Goal: Information Seeking & Learning: Learn about a topic

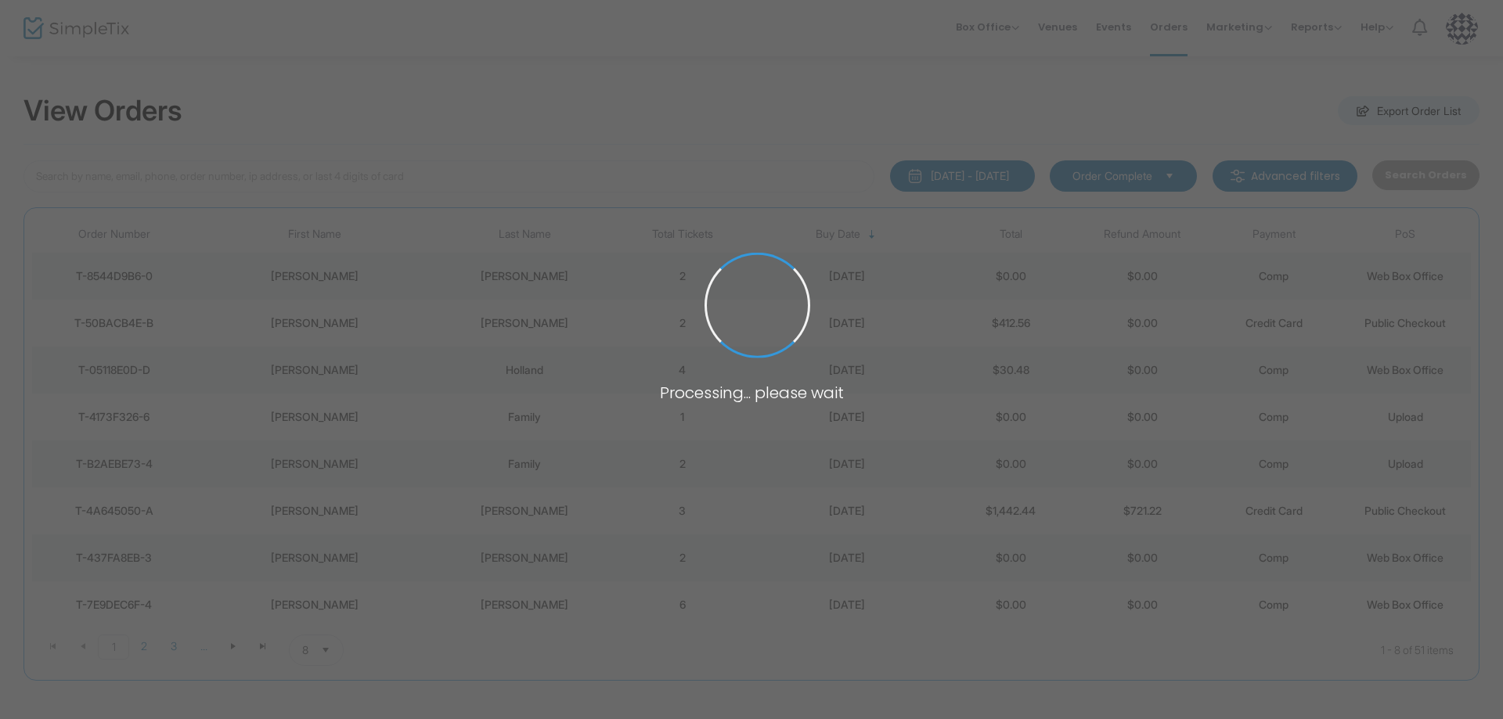
type input "ber"
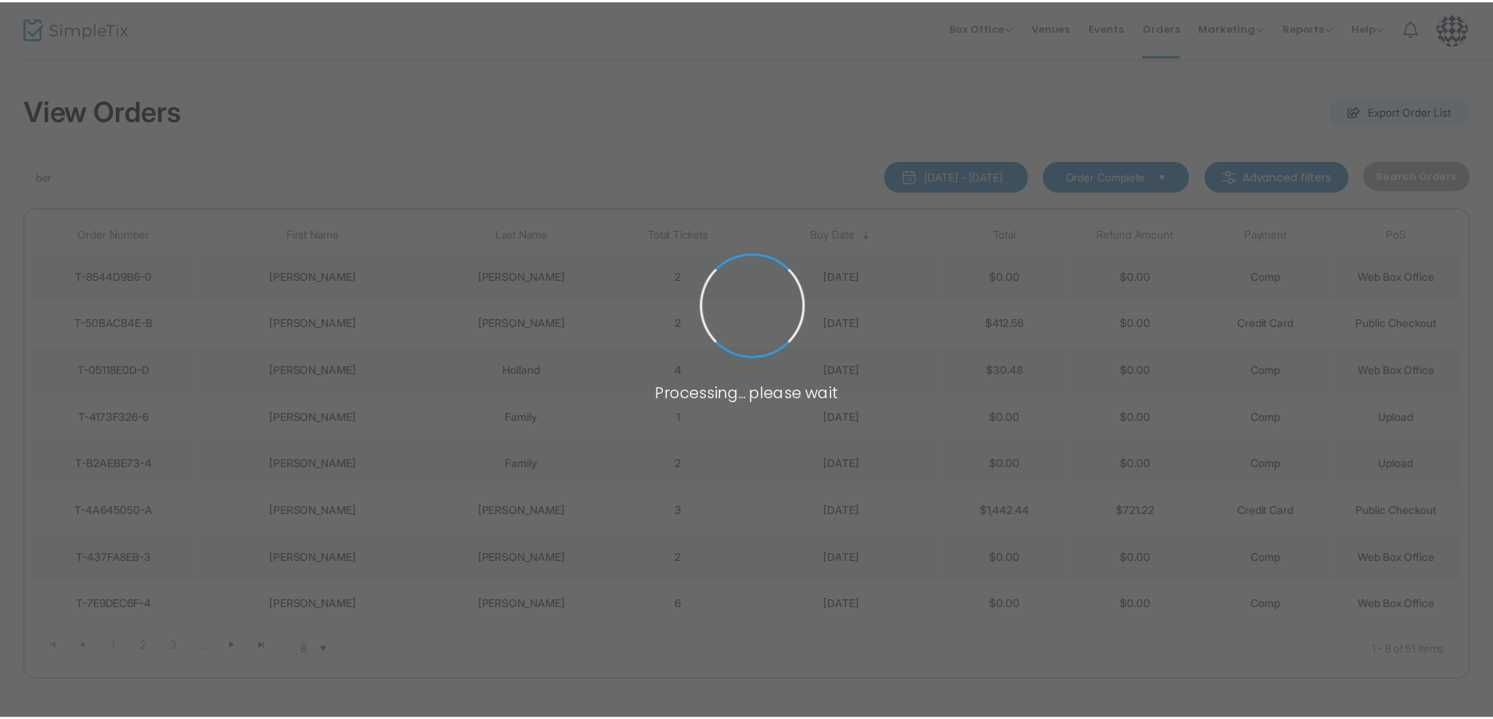
scroll to position [63, 0]
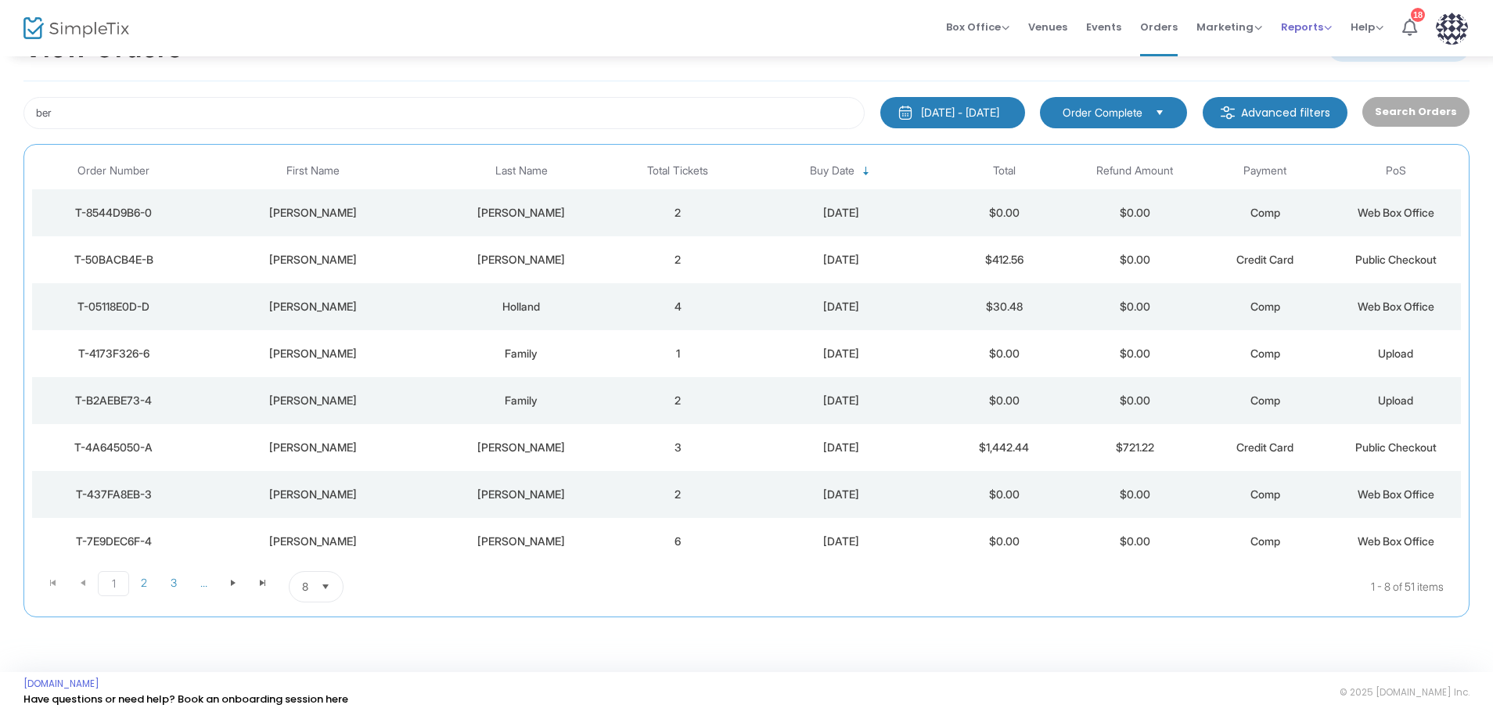
click at [1289, 27] on span "Reports" at bounding box center [1306, 27] width 51 height 15
click at [1292, 51] on li "Analytics" at bounding box center [1332, 53] width 102 height 31
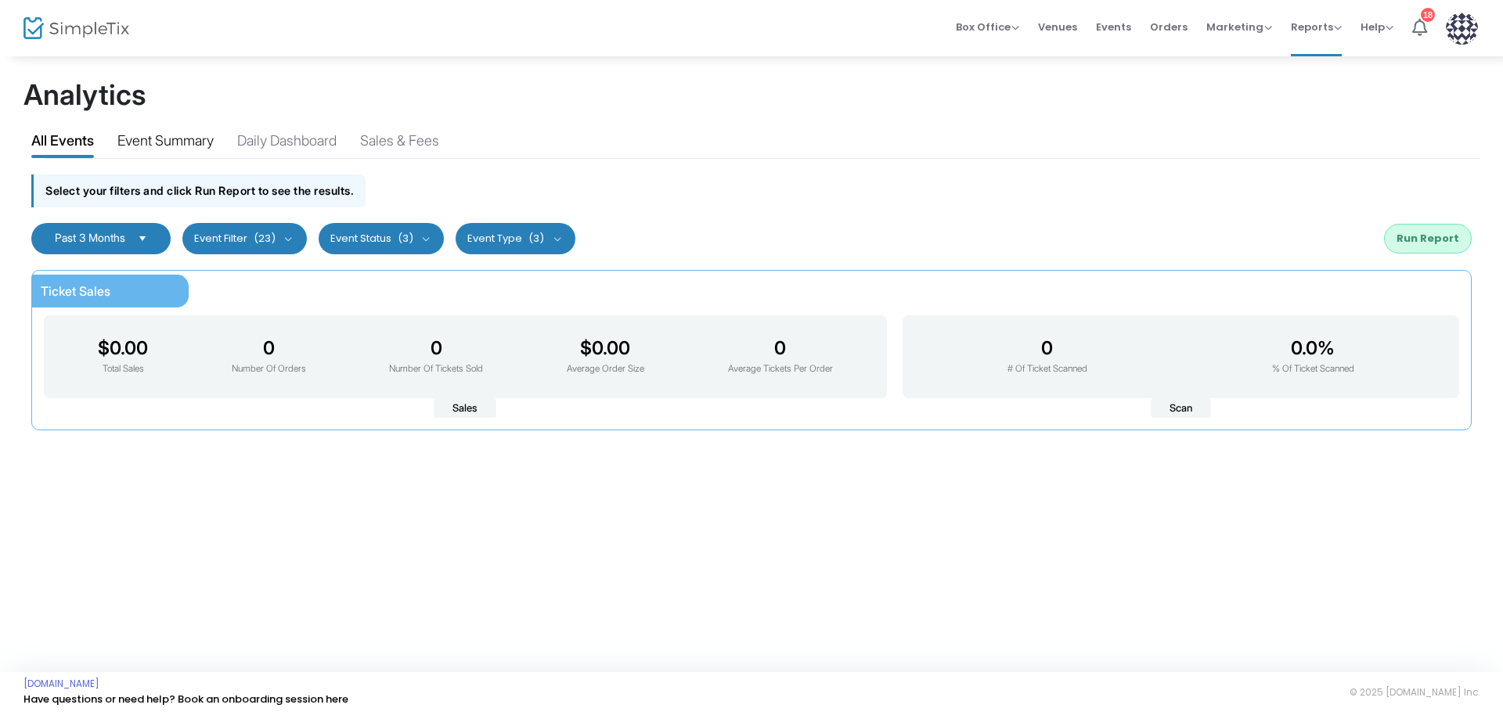
click at [181, 142] on div "Event Summary" at bounding box center [165, 143] width 96 height 27
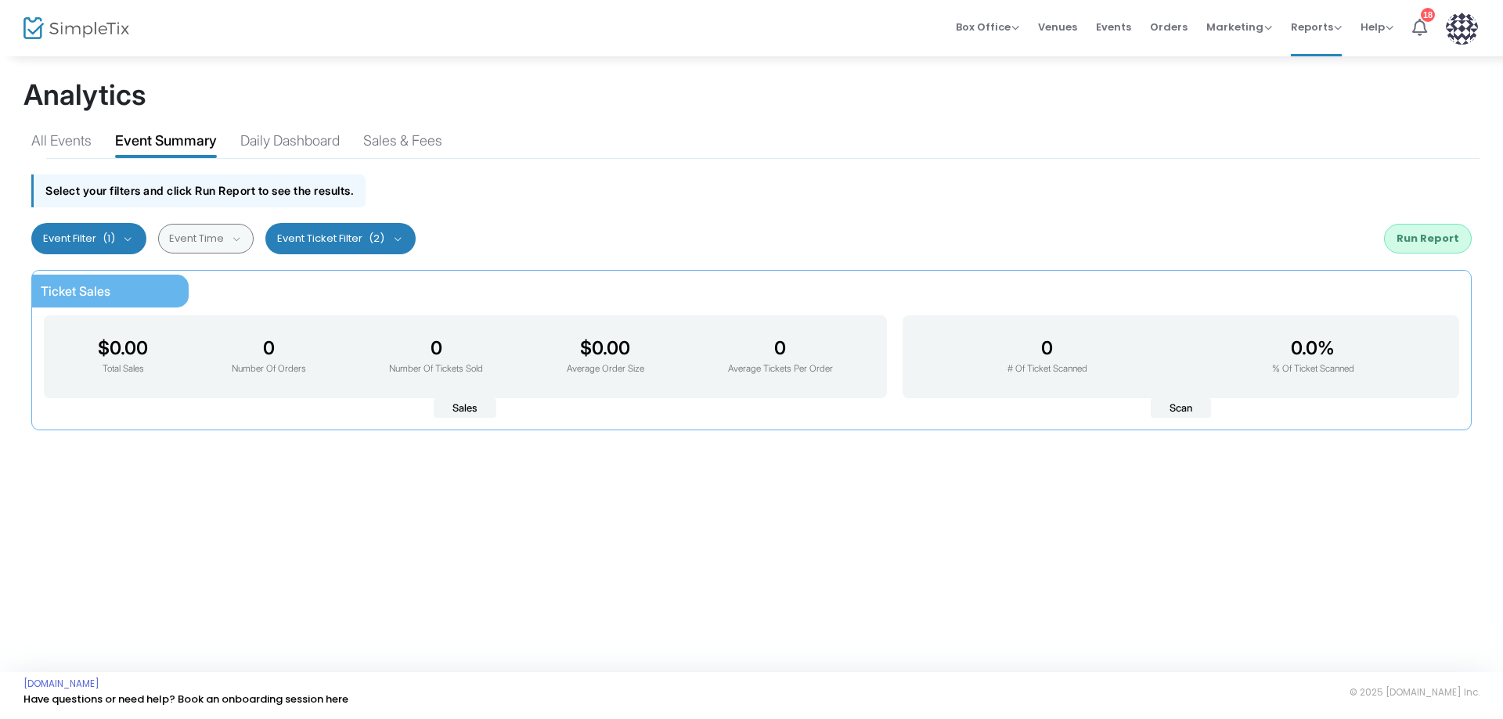
click at [394, 240] on button "Event Ticket Filter (2)" at bounding box center [340, 238] width 150 height 31
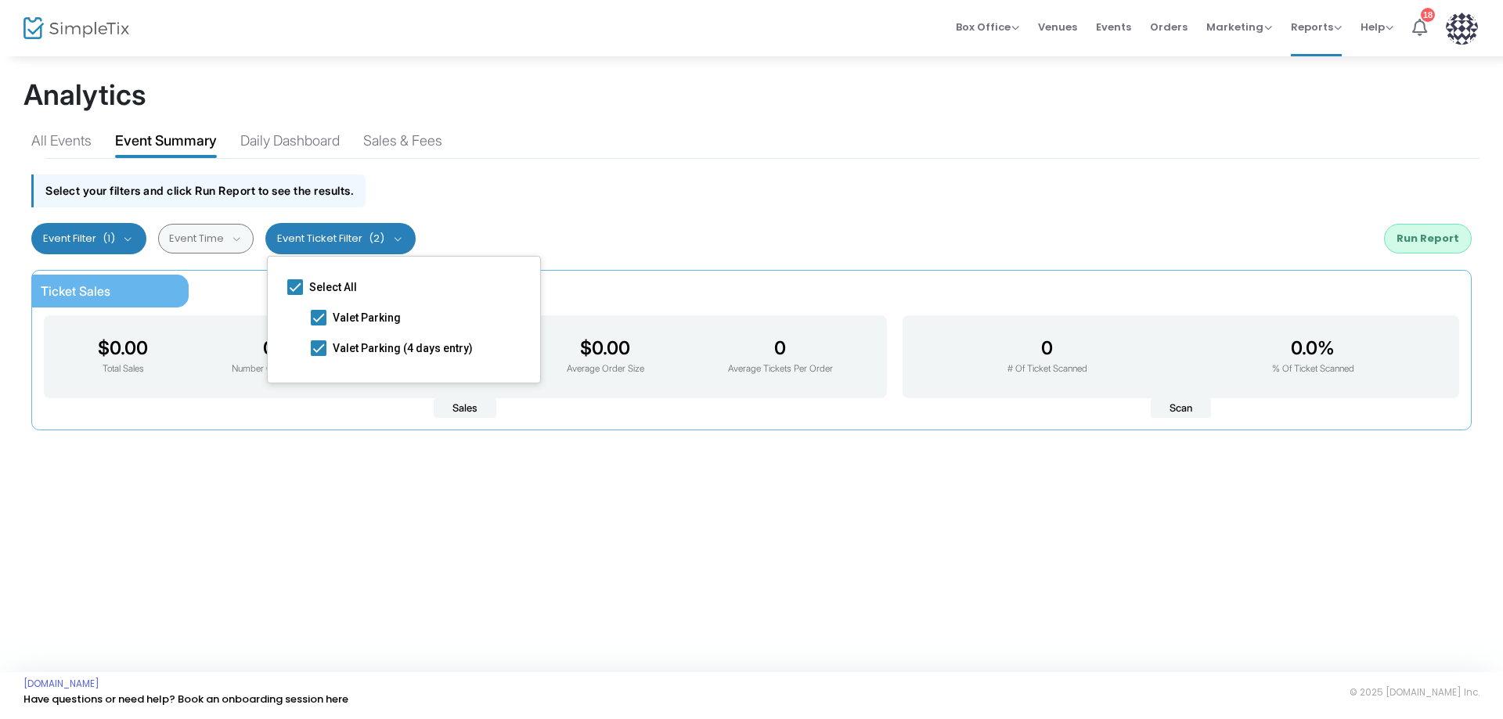
click at [394, 240] on button "Event Ticket Filter (2)" at bounding box center [340, 238] width 150 height 31
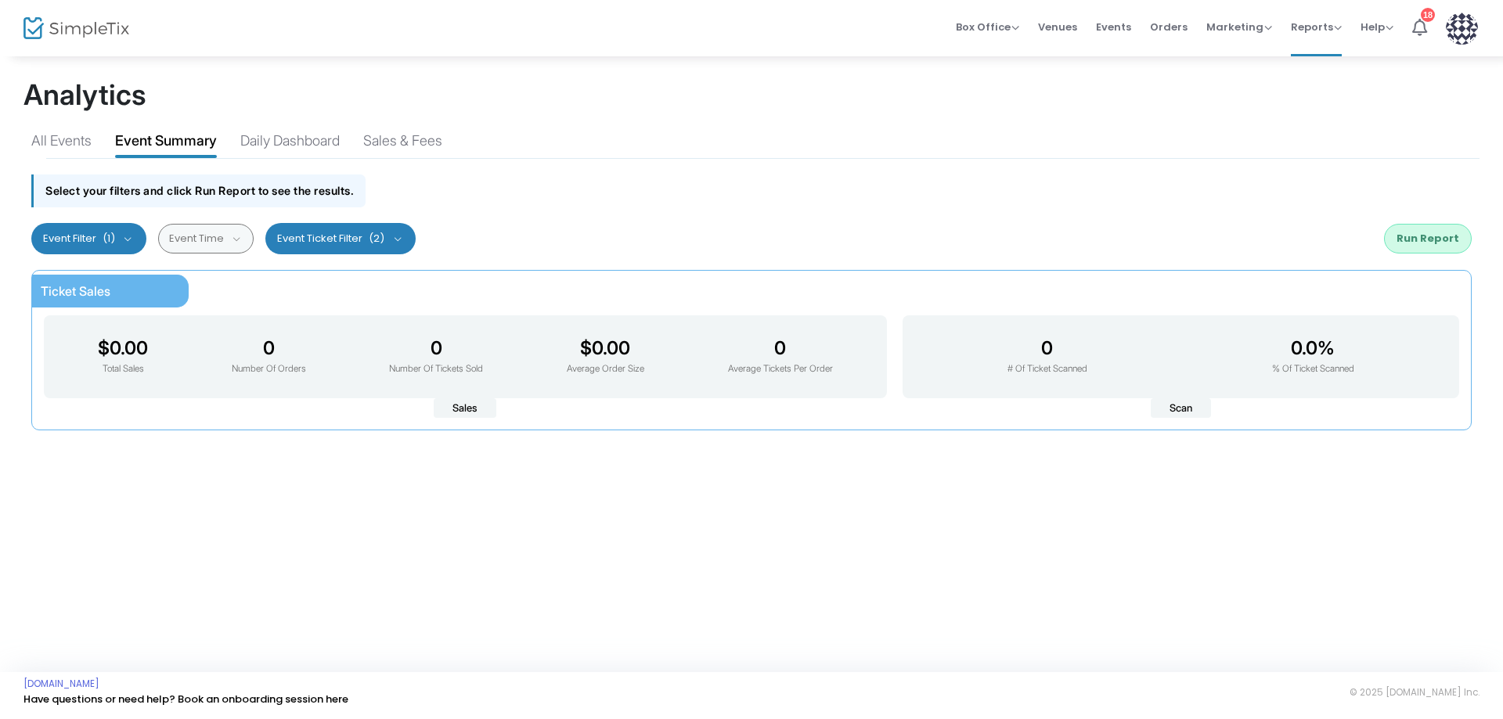
click at [127, 238] on button "Event Filter (1)" at bounding box center [88, 238] width 115 height 31
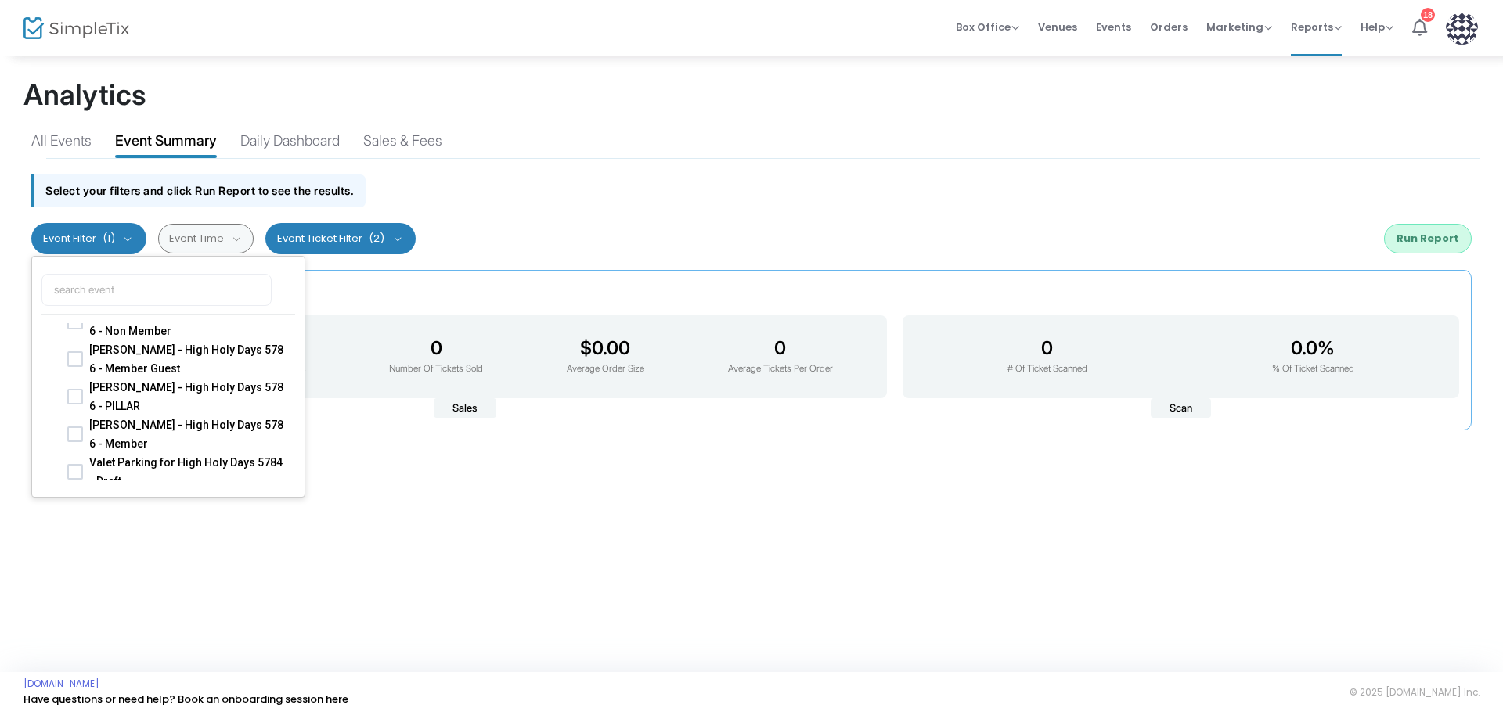
scroll to position [64, 0]
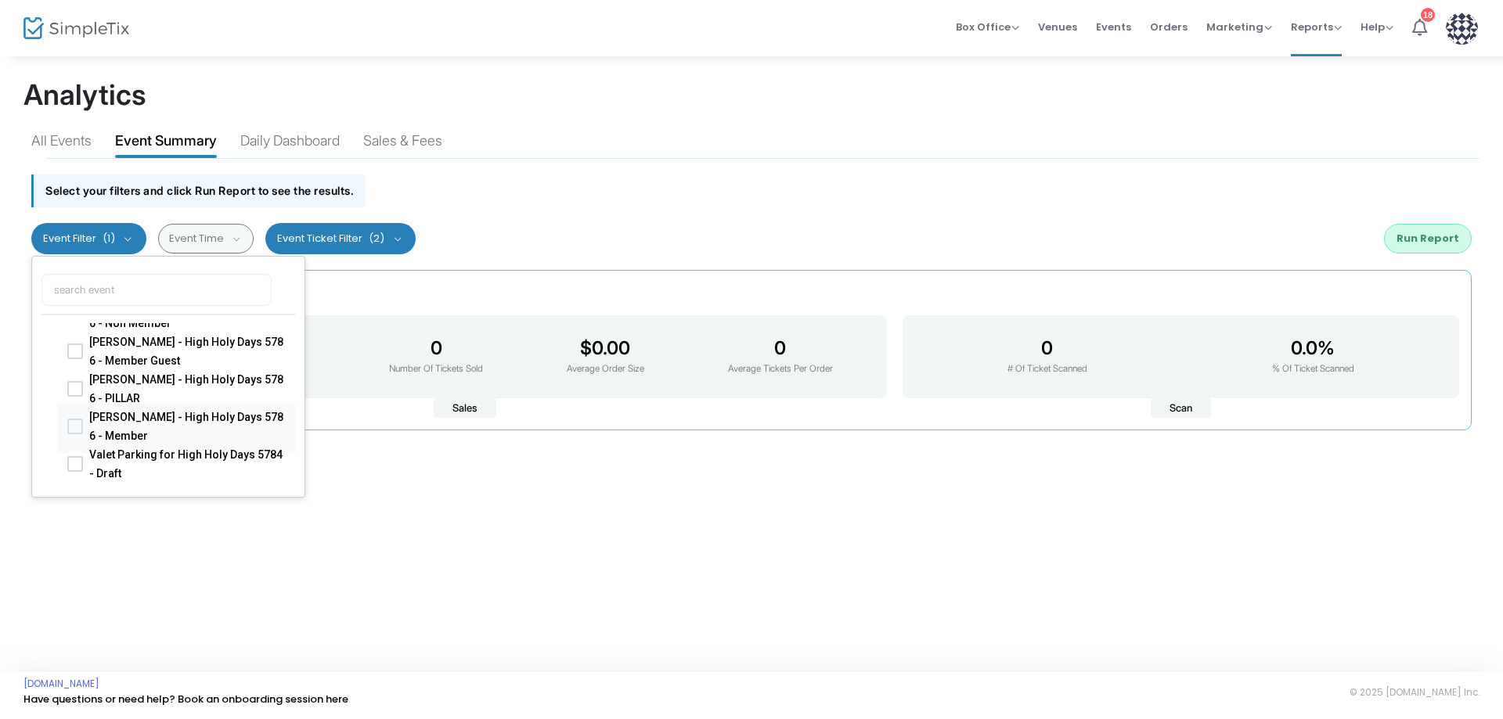
click at [70, 423] on span at bounding box center [75, 426] width 16 height 16
click at [74, 434] on input "[PERSON_NAME] - High Holy Days 5786 - Member" at bounding box center [74, 434] width 1 height 1
checkbox input "true"
checkbox input "false"
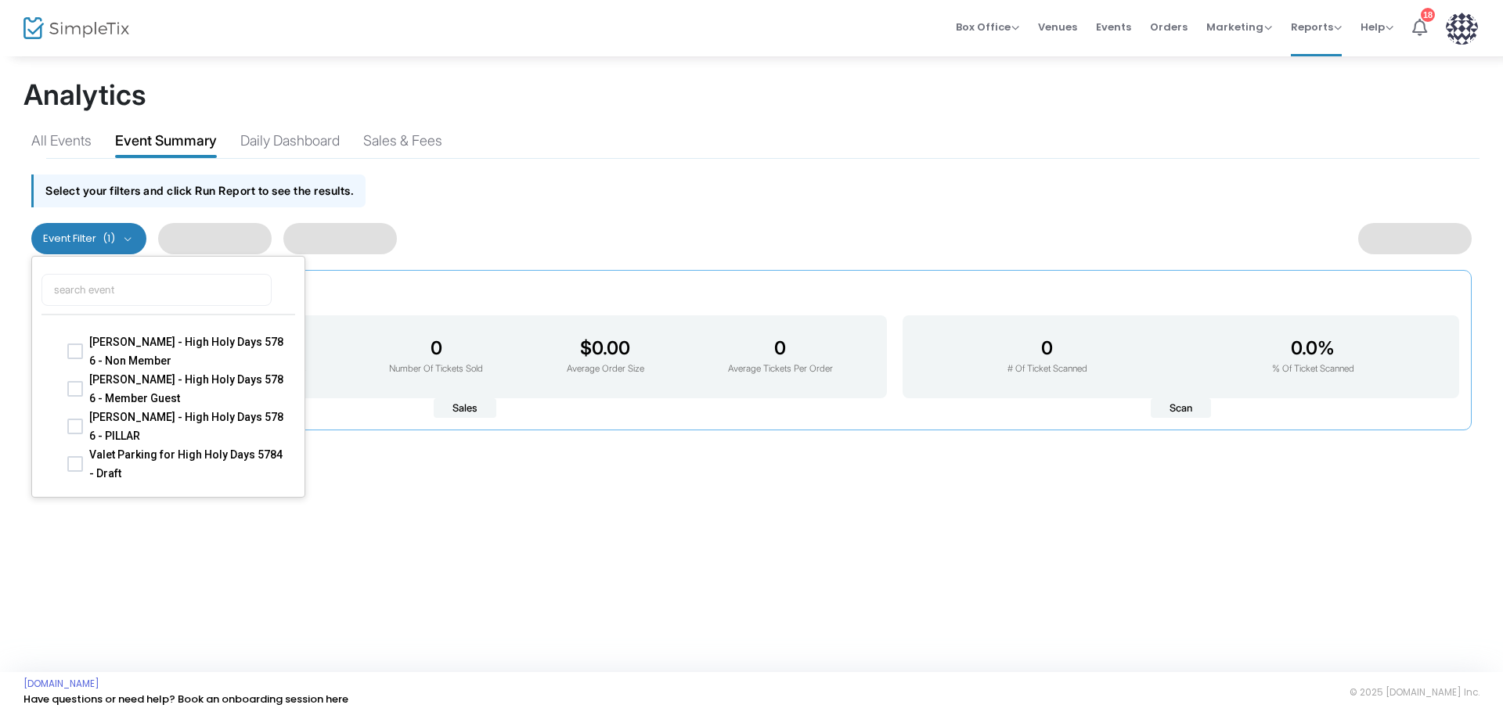
scroll to position [102, 0]
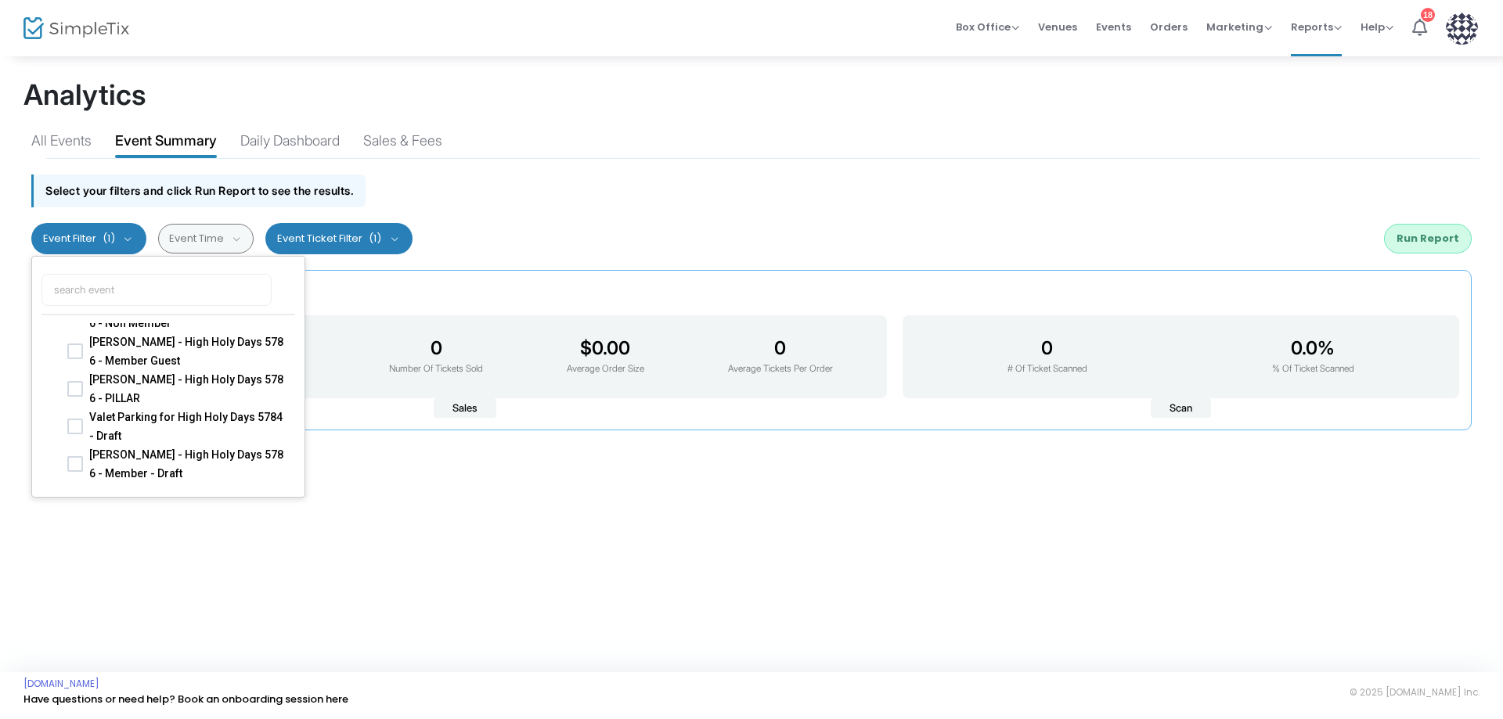
click at [398, 237] on button "Event Ticket Filter (1)" at bounding box center [338, 238] width 147 height 31
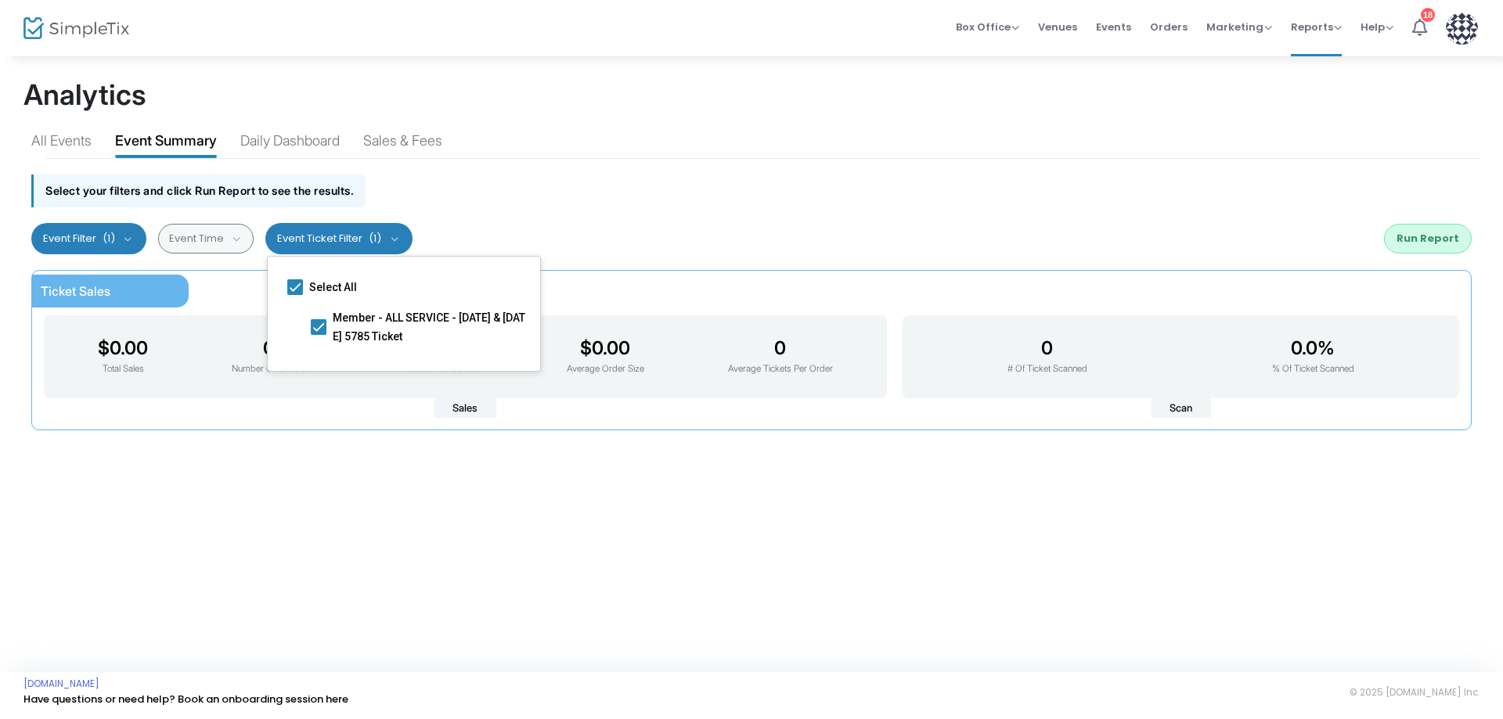
click at [515, 222] on div "Past 3 Months Last 30 Days Last 3 Months Last 6 Months Last 12 Months Custom Ra…" at bounding box center [751, 238] width 1456 height 47
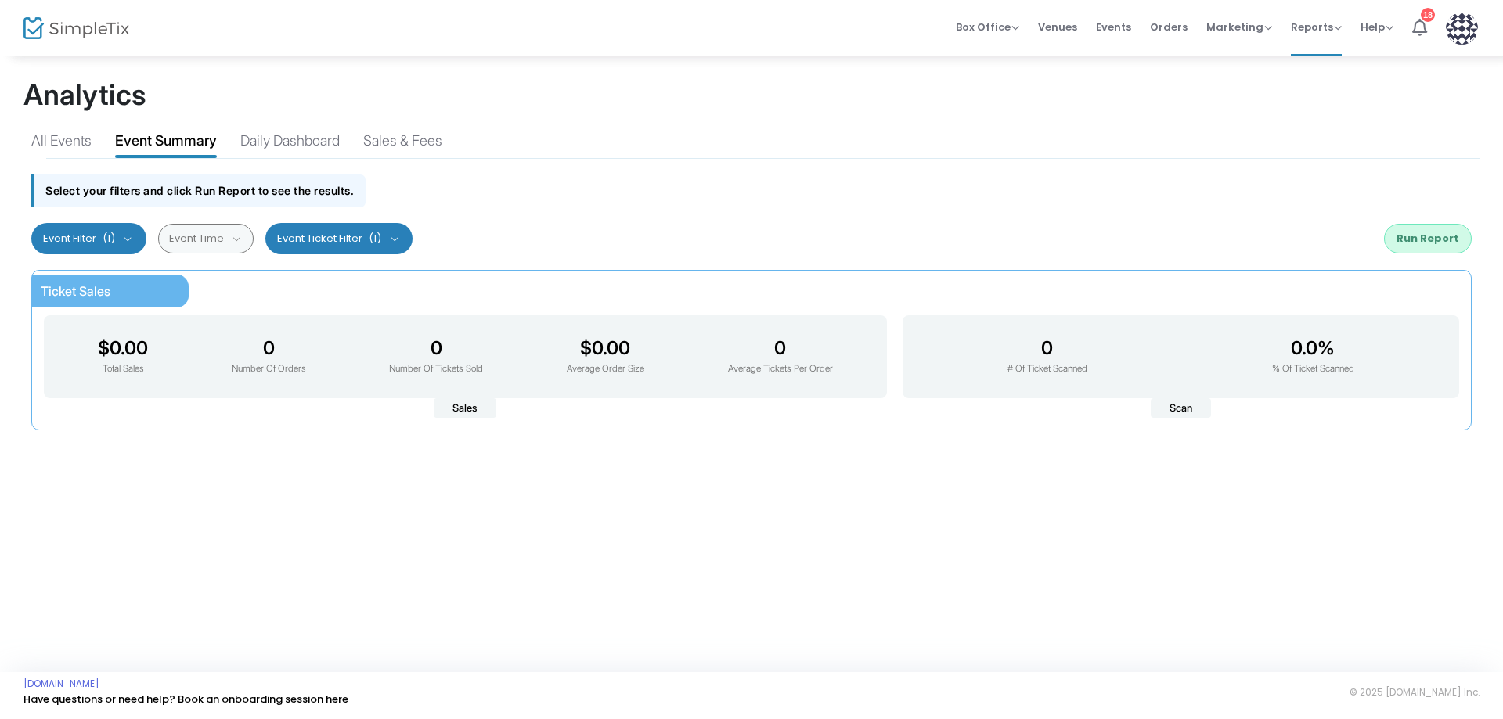
click at [131, 238] on button "Event Filter (1)" at bounding box center [88, 238] width 115 height 31
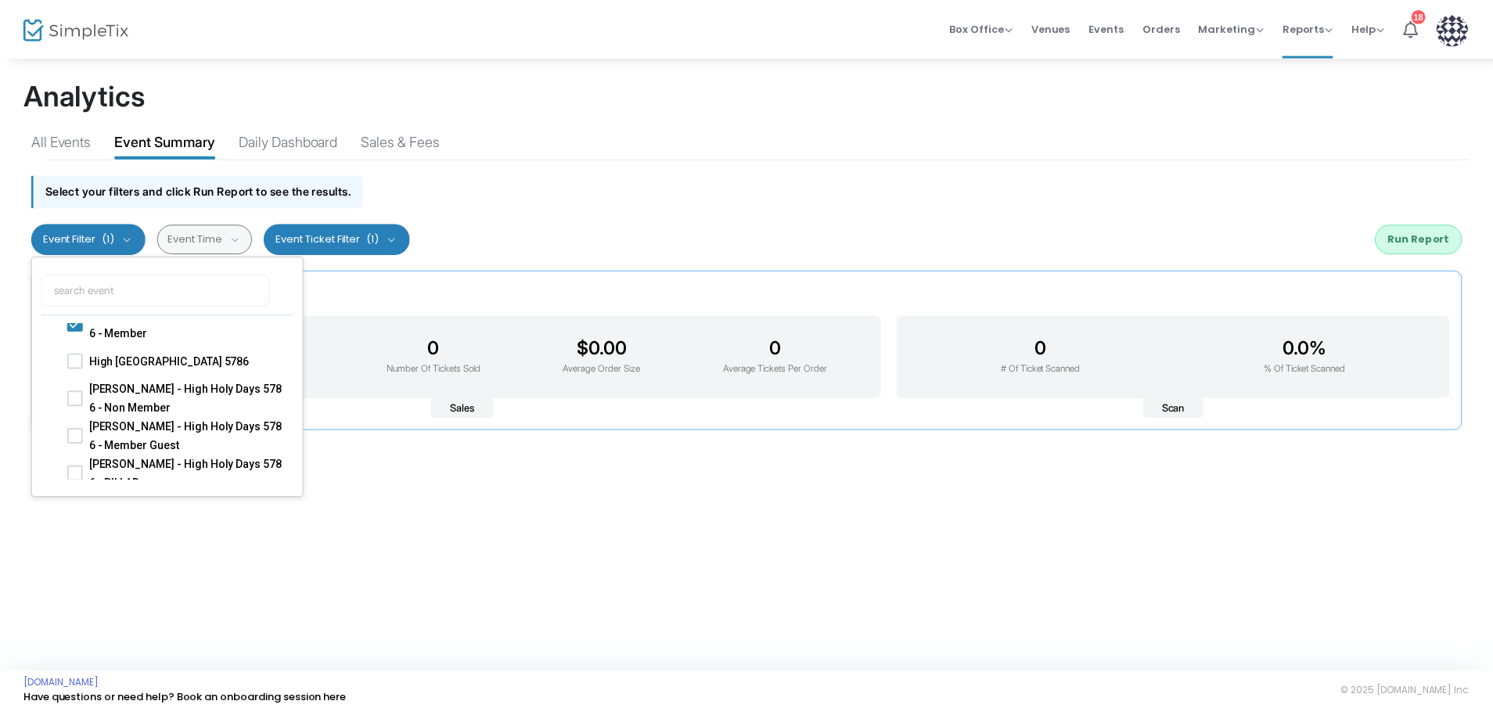
scroll to position [0, 0]
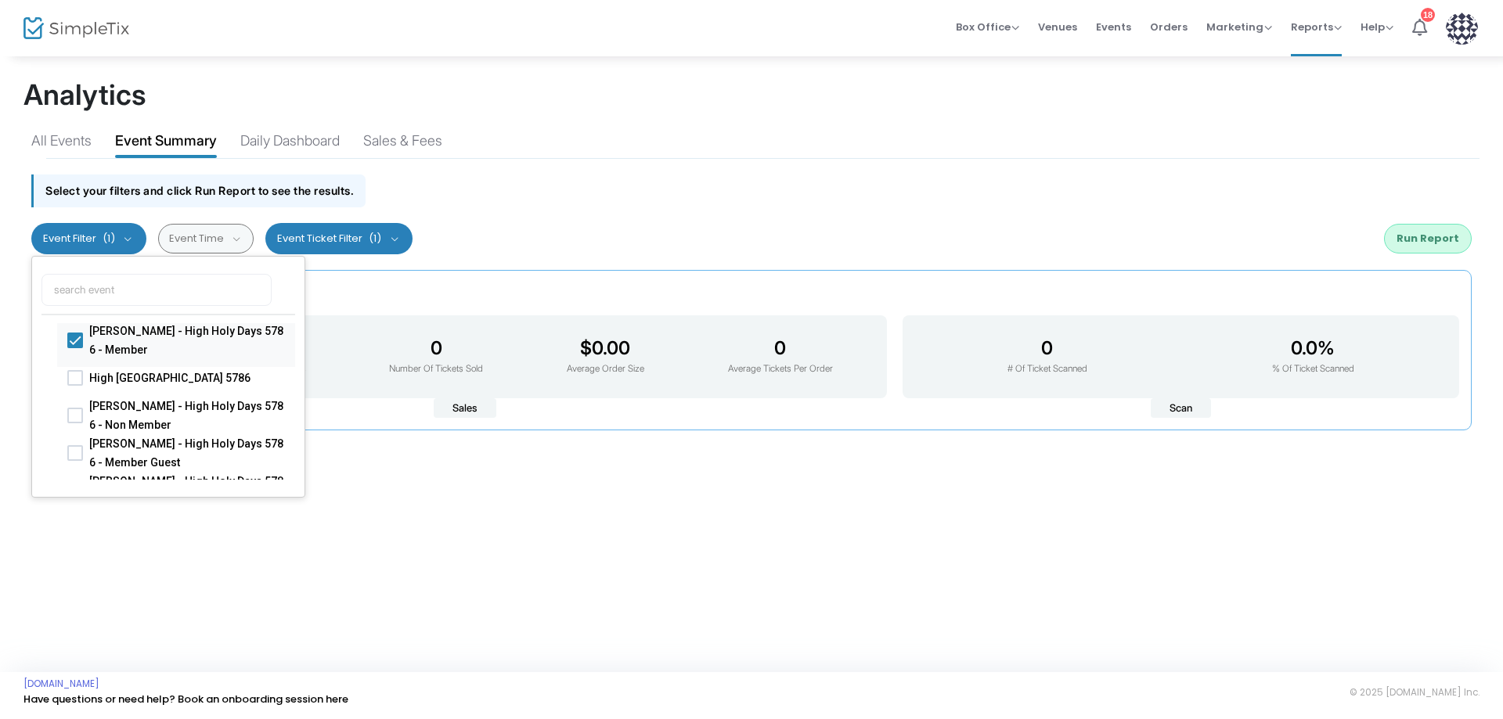
click at [74, 337] on span at bounding box center [75, 340] width 16 height 16
click at [74, 348] on input "[PERSON_NAME] - High Holy Days 5786 - Member" at bounding box center [74, 348] width 1 height 1
checkbox input "true"
click at [573, 234] on div "Past 3 Months Last 30 Days Last 3 Months Last 6 Months Last 12 Months Custom Ra…" at bounding box center [751, 238] width 1456 height 47
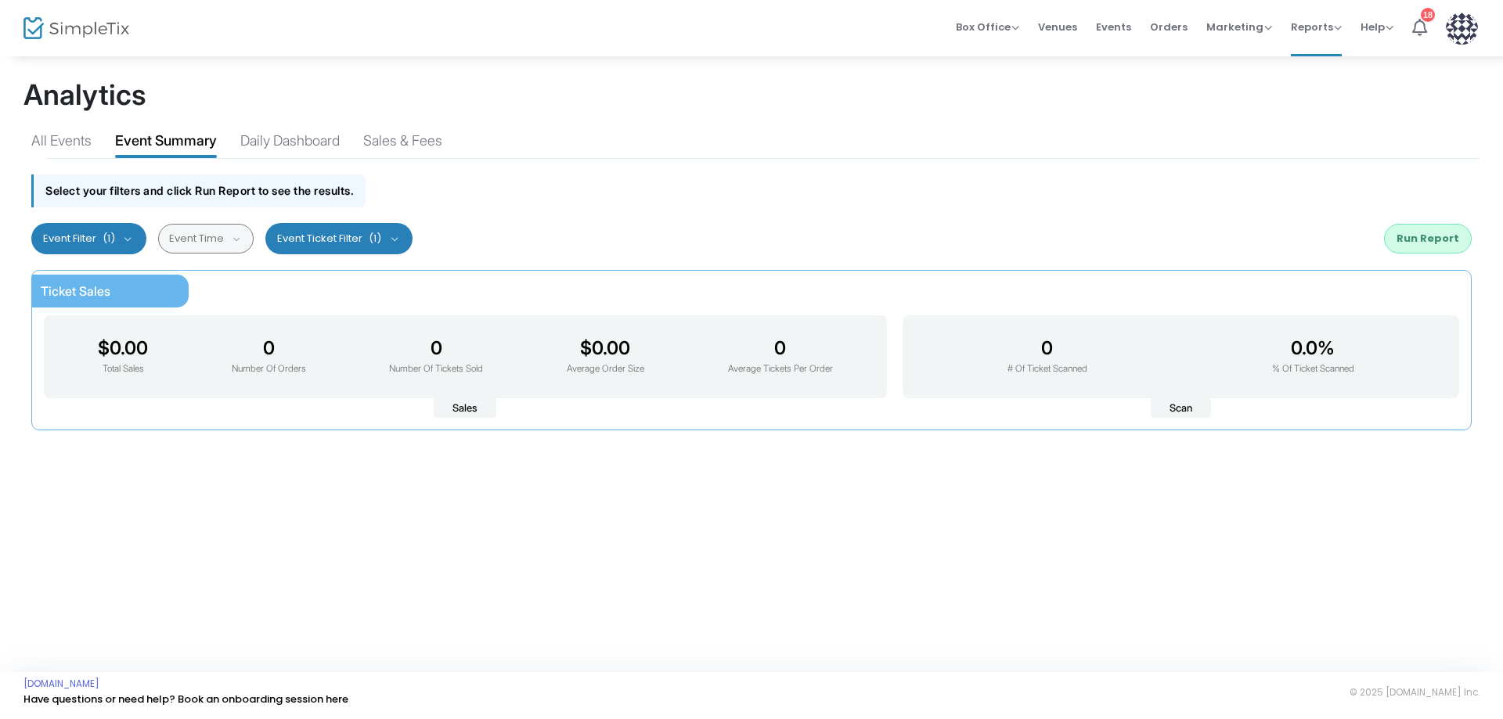
click at [1434, 234] on button "Run Report" at bounding box center [1428, 239] width 88 height 30
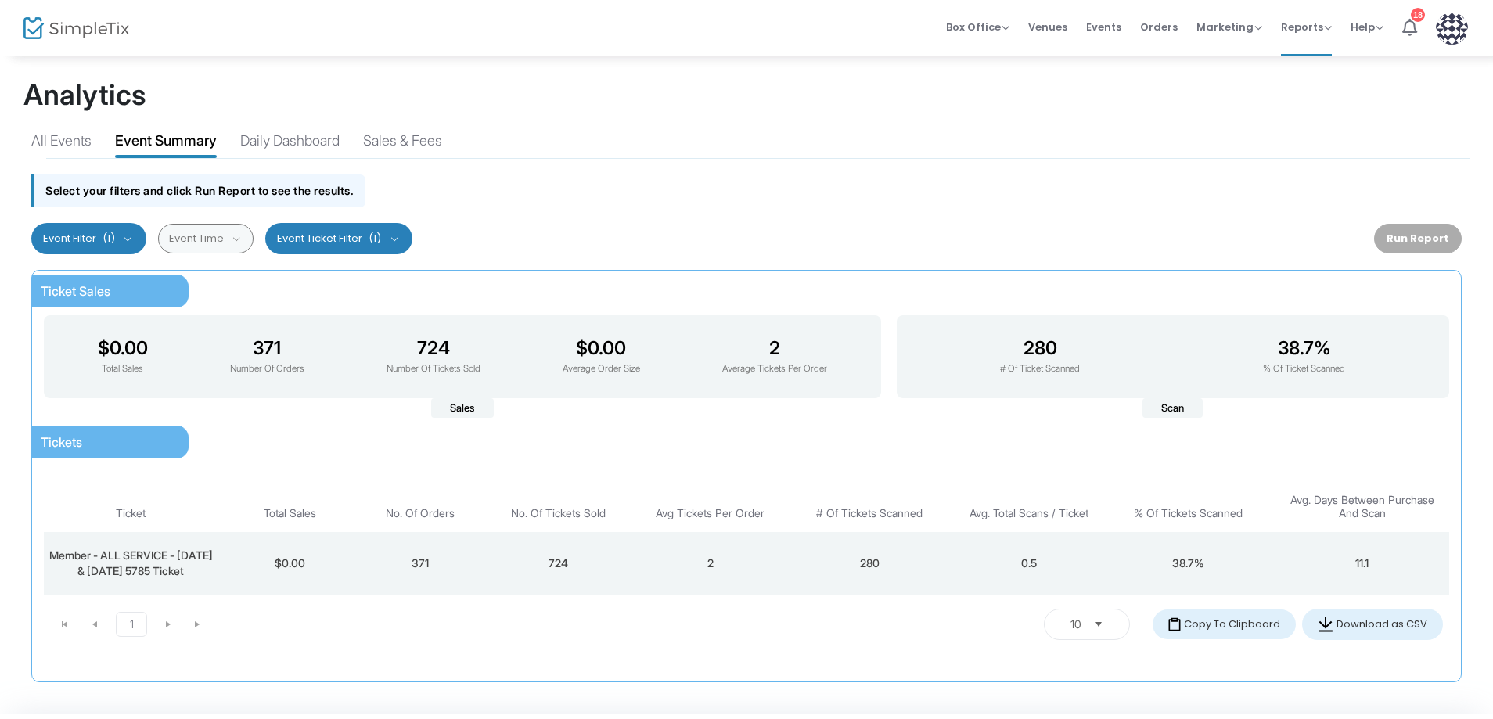
click at [128, 238] on button "Event Filter (1)" at bounding box center [88, 238] width 115 height 31
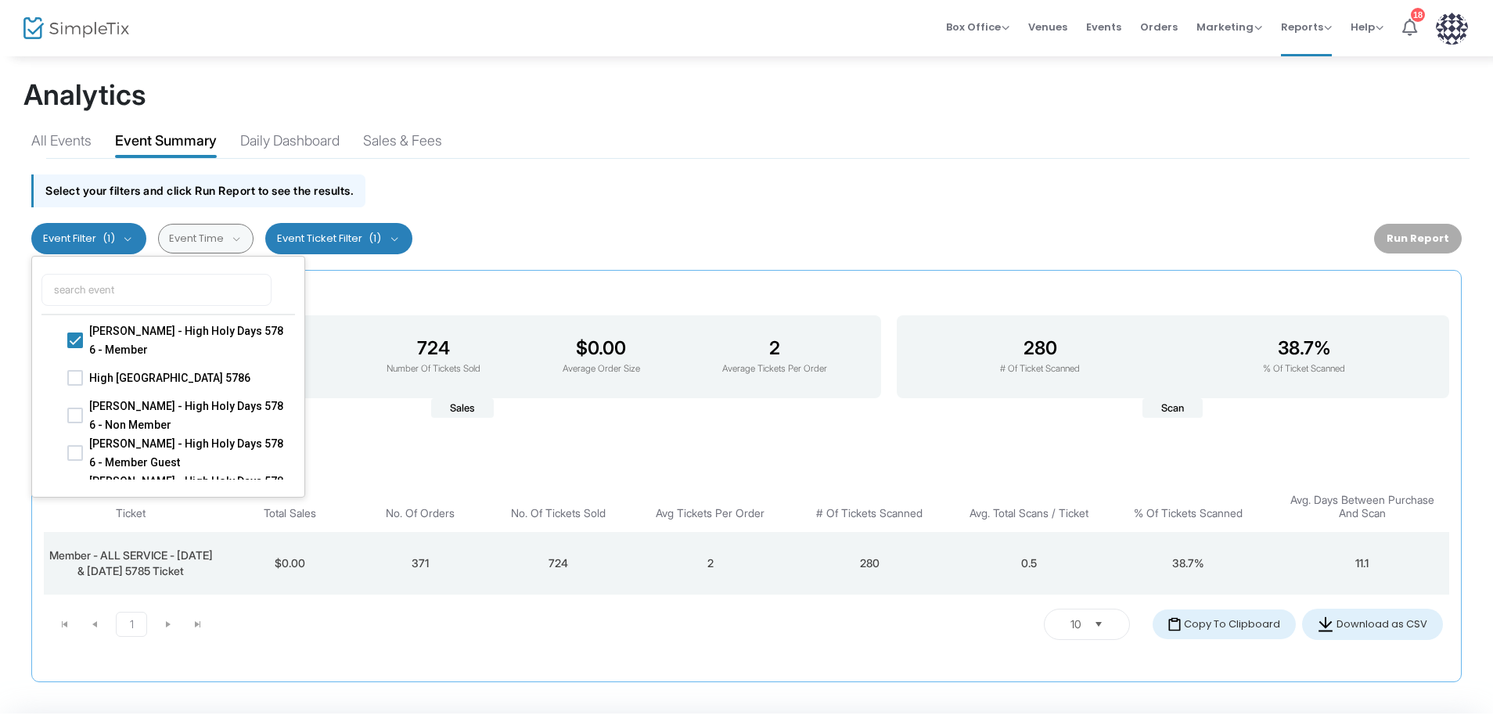
click at [128, 238] on button "Event Filter (1)" at bounding box center [88, 238] width 115 height 31
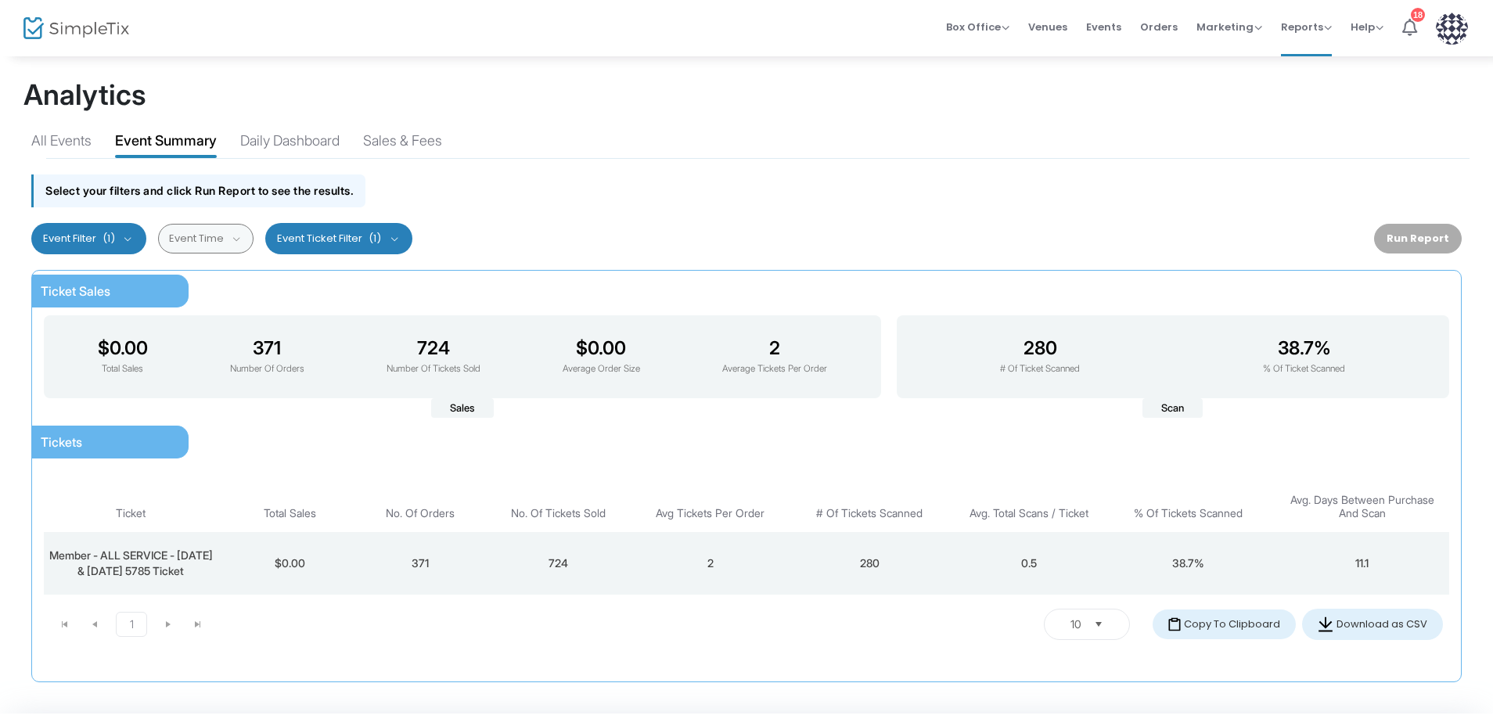
click at [395, 240] on button "Event Ticket Filter (1)" at bounding box center [338, 238] width 147 height 31
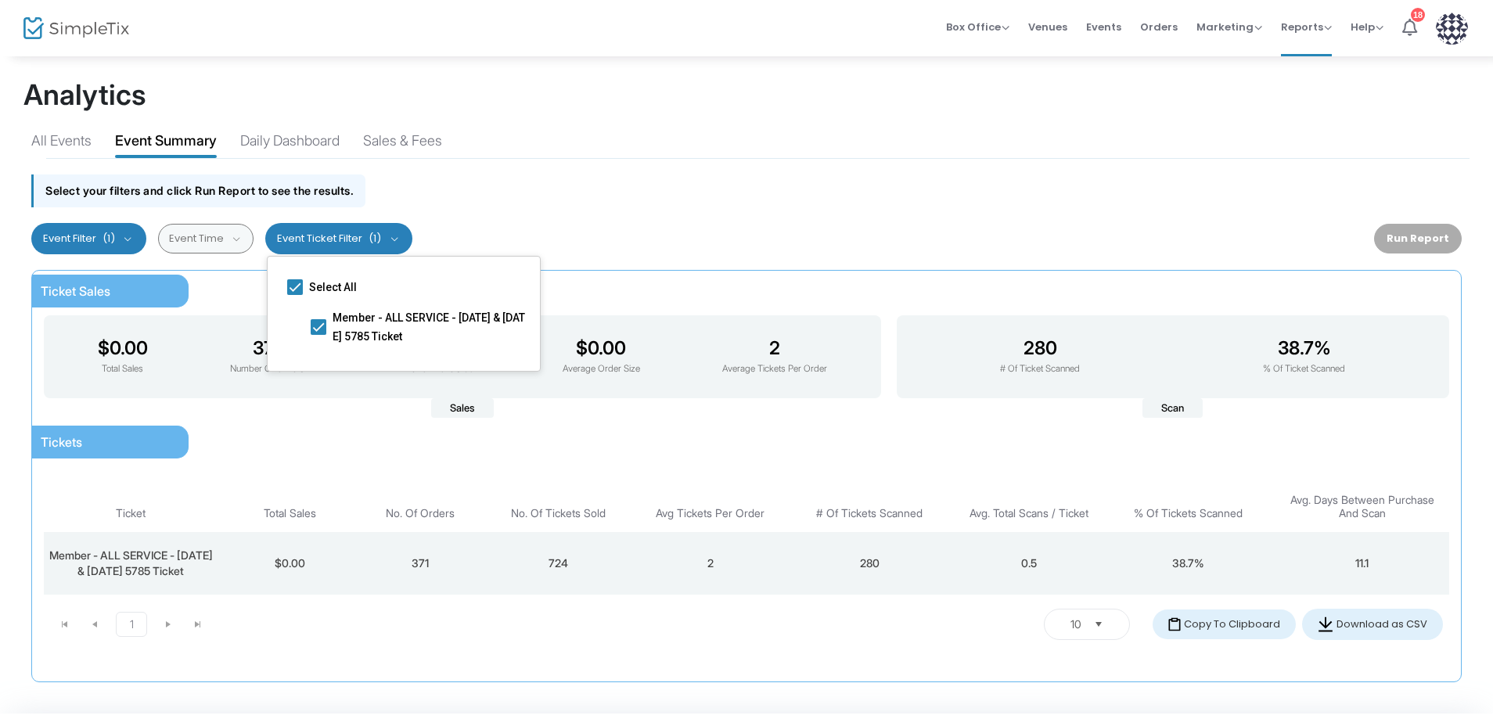
click at [395, 240] on button "Event Ticket Filter (1)" at bounding box center [338, 238] width 147 height 31
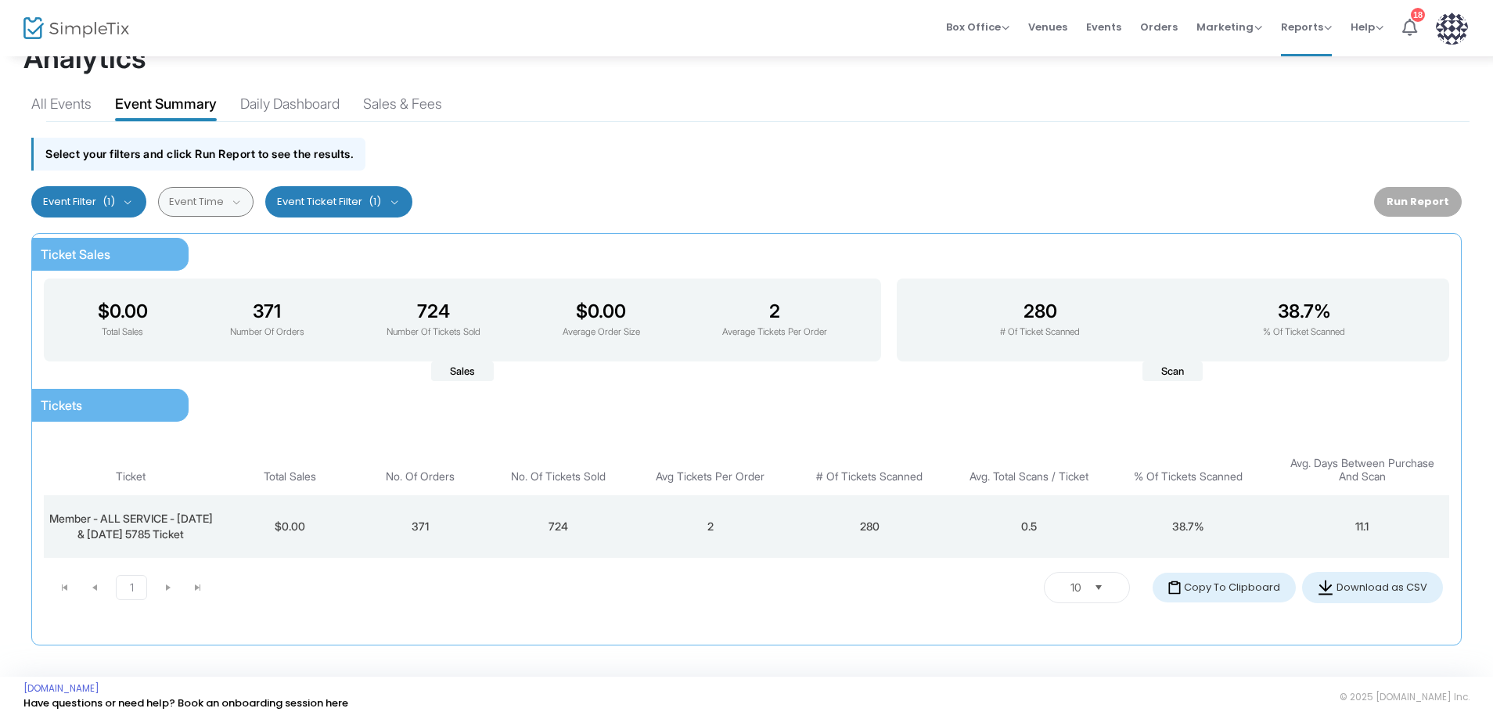
scroll to position [57, 0]
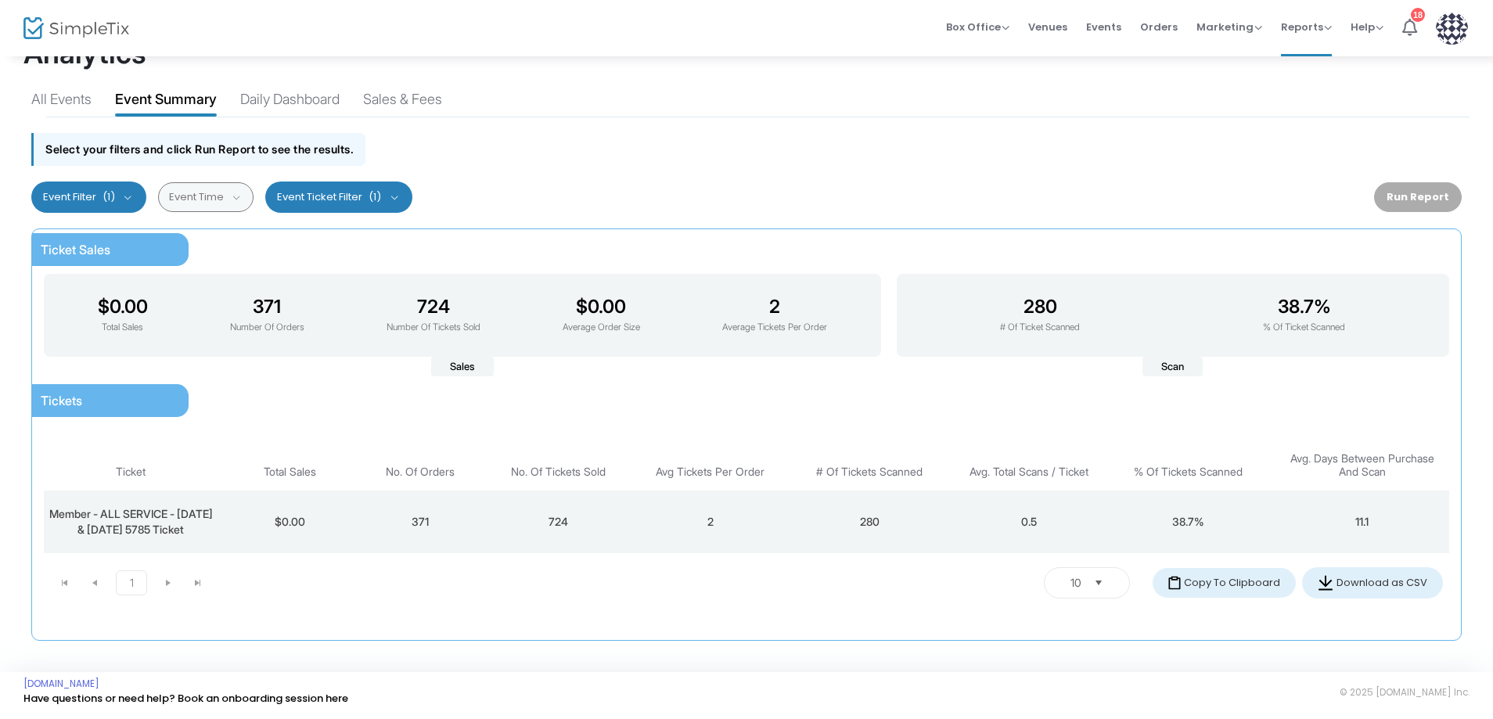
click at [169, 582] on kendo-pager-next-buttons at bounding box center [182, 582] width 59 height 23
click at [198, 584] on kendo-pager-next-buttons at bounding box center [182, 582] width 59 height 23
click at [1102, 585] on span "Select" at bounding box center [1099, 583] width 26 height 26
click at [1069, 426] on li "5" at bounding box center [1088, 441] width 85 height 31
click at [1469, 283] on div "Ticket Sales $0.00 Total Sales 371 Number Of Orders 724 Number Of Tickets Sold …" at bounding box center [746, 435] width 1446 height 428
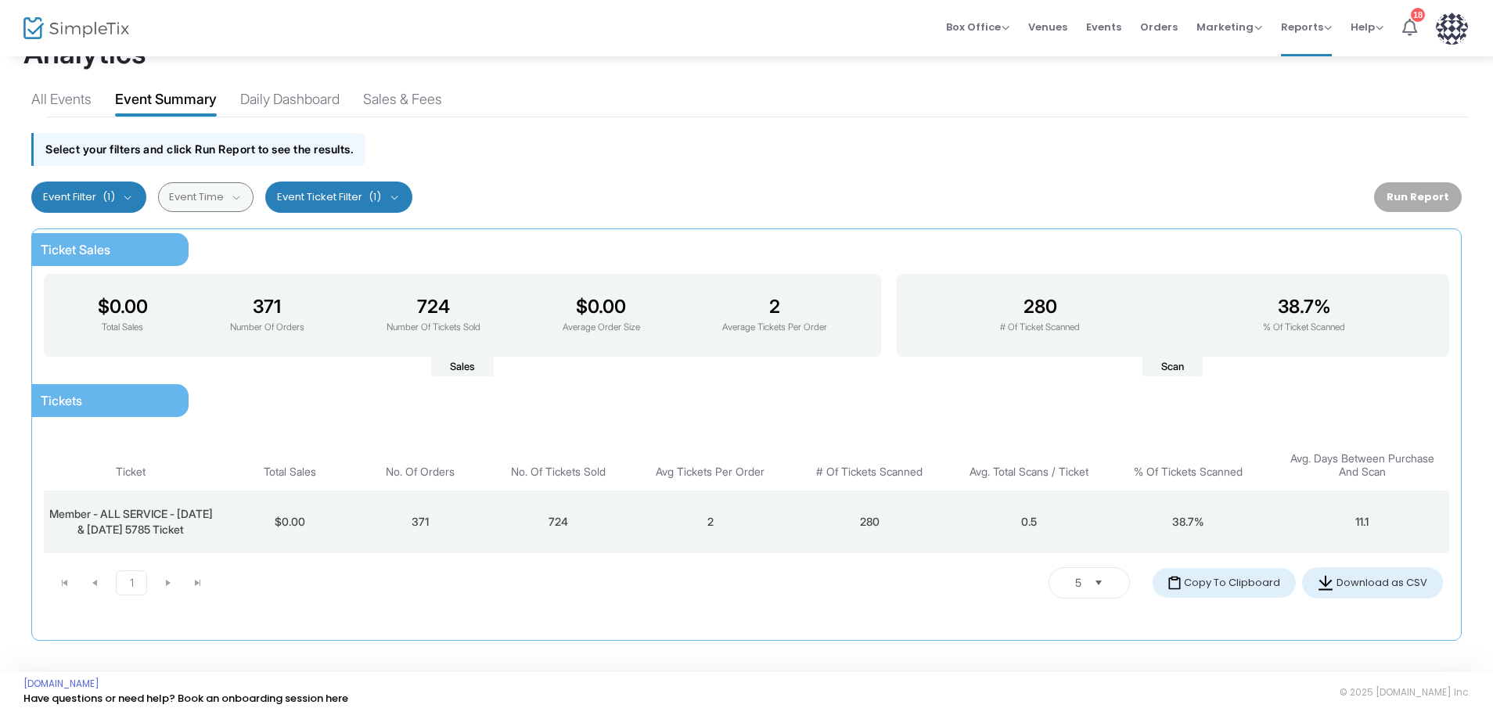
click at [1405, 182] on div "Run Report" at bounding box center [1418, 197] width 88 height 30
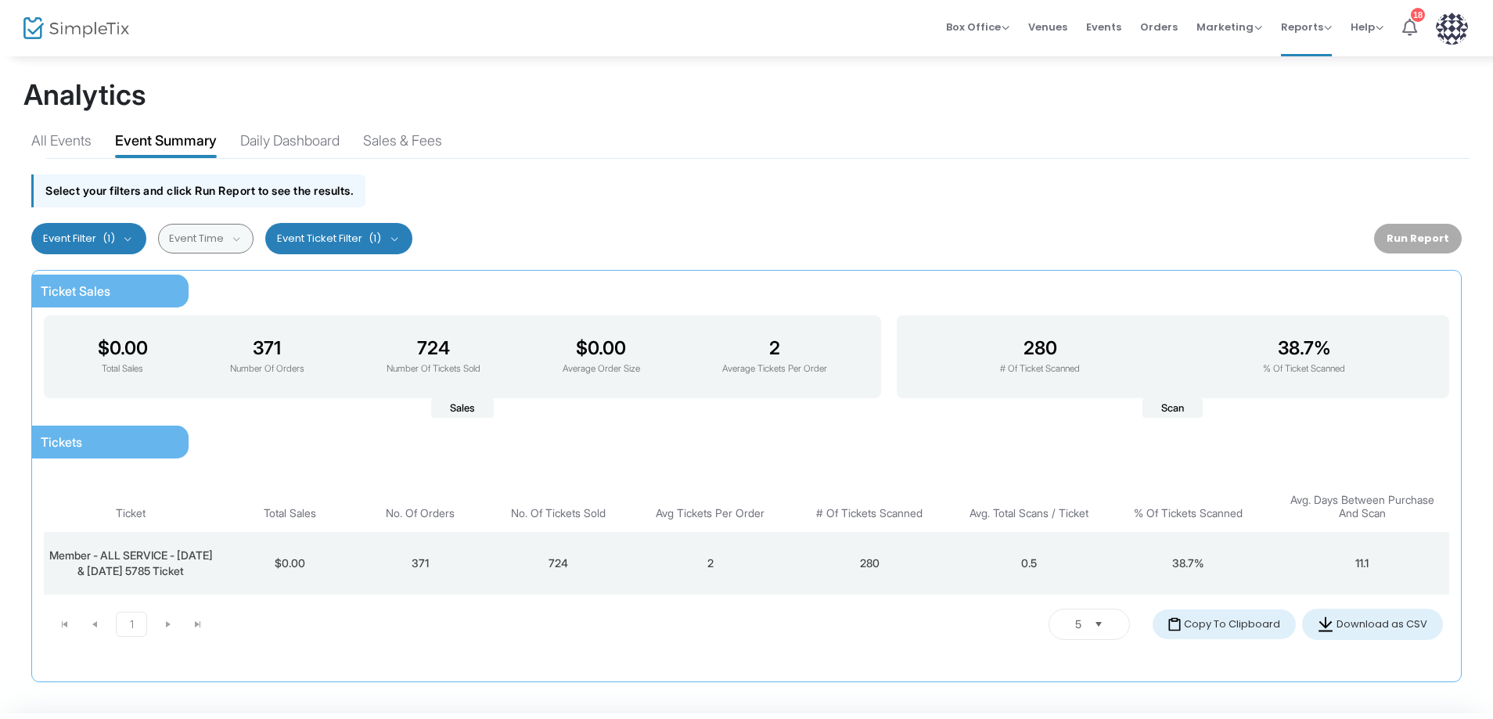
click at [233, 238] on div "Event Time [DATE] - [DATE] Last 30 Days Last 3 Months Last 6 Months Last 12 Mon…" at bounding box center [206, 239] width 96 height 30
click at [319, 142] on div "Daily Dashboard" at bounding box center [289, 143] width 99 height 27
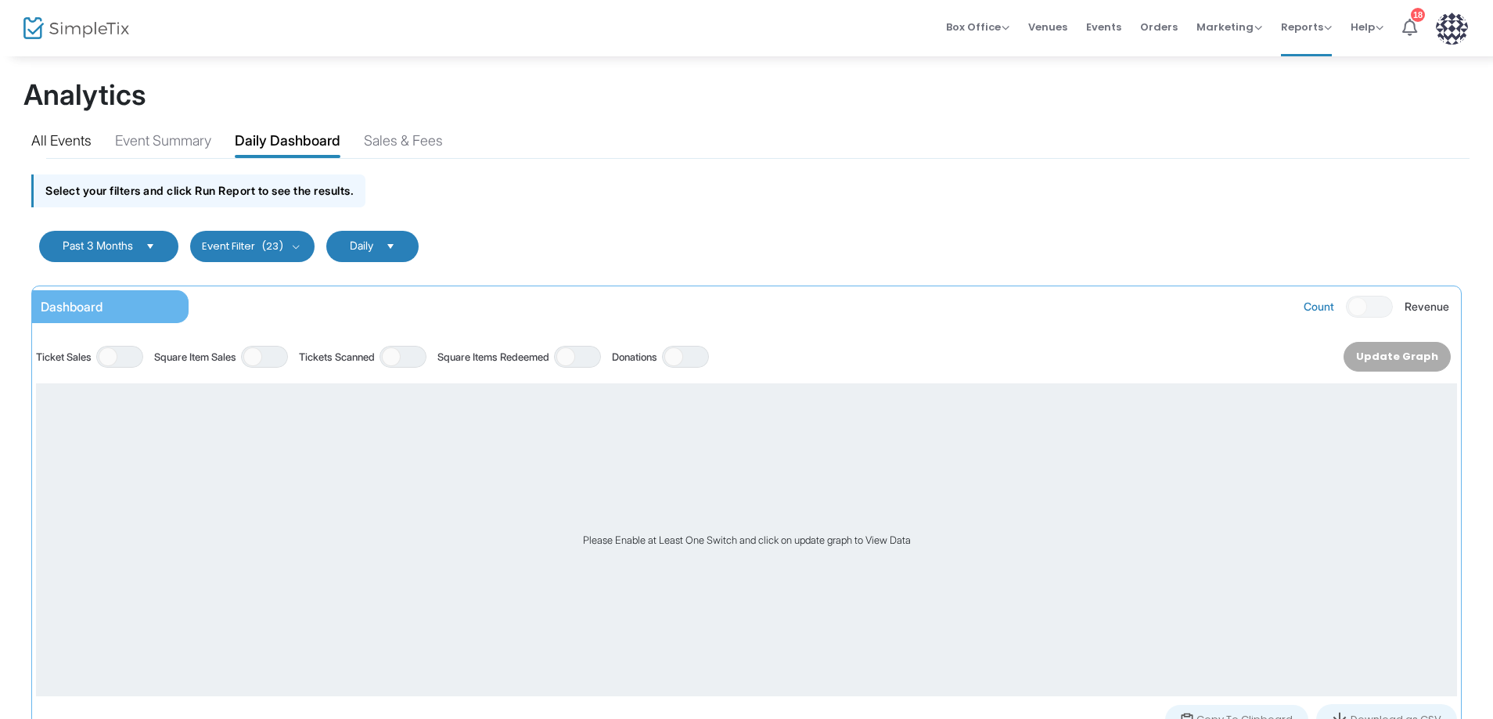
click at [37, 132] on div "All Events" at bounding box center [61, 143] width 60 height 27
